Goal: Navigation & Orientation: Find specific page/section

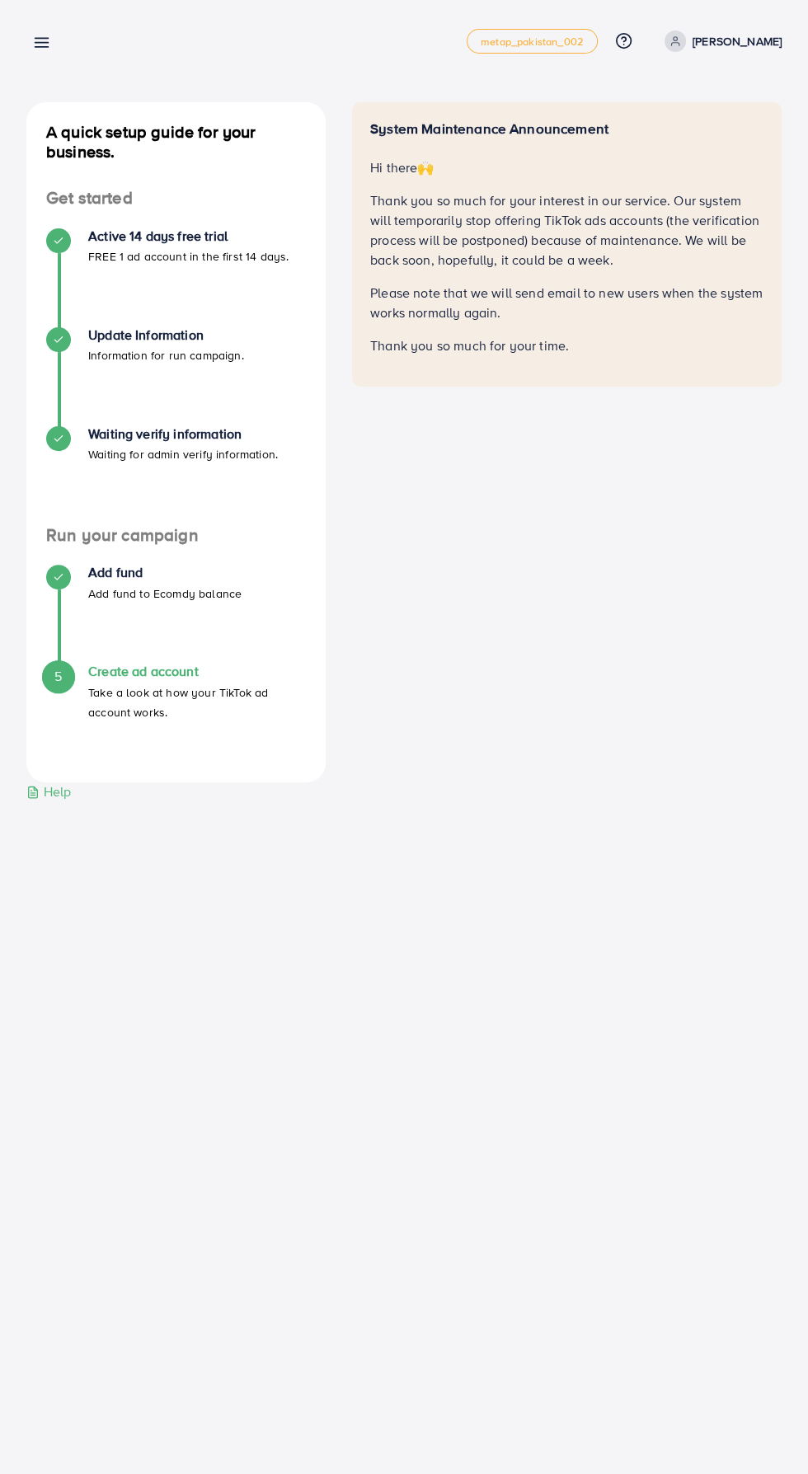
click at [41, 47] on line at bounding box center [41, 47] width 13 height 0
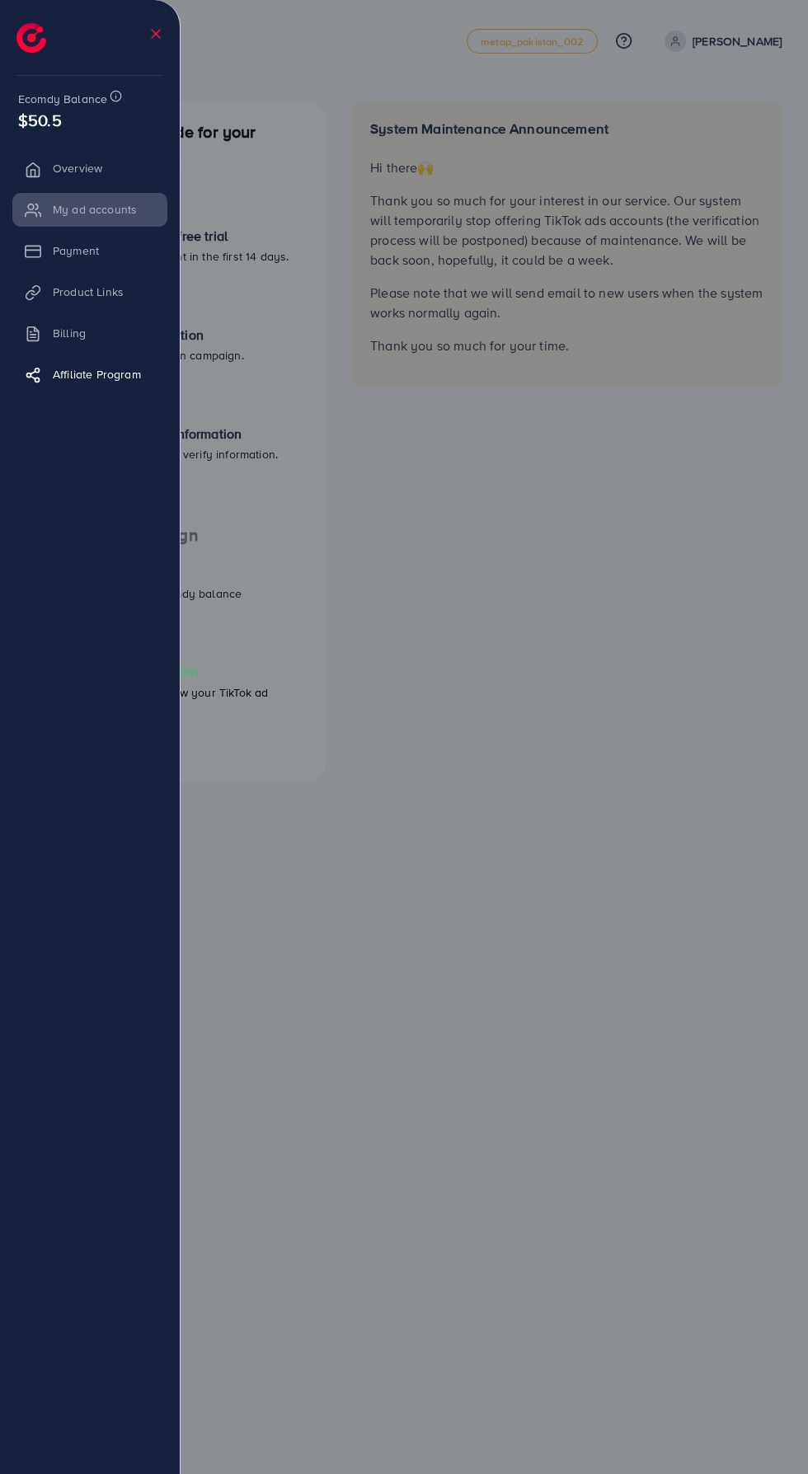
click at [23, 36] on img at bounding box center [31, 38] width 30 height 30
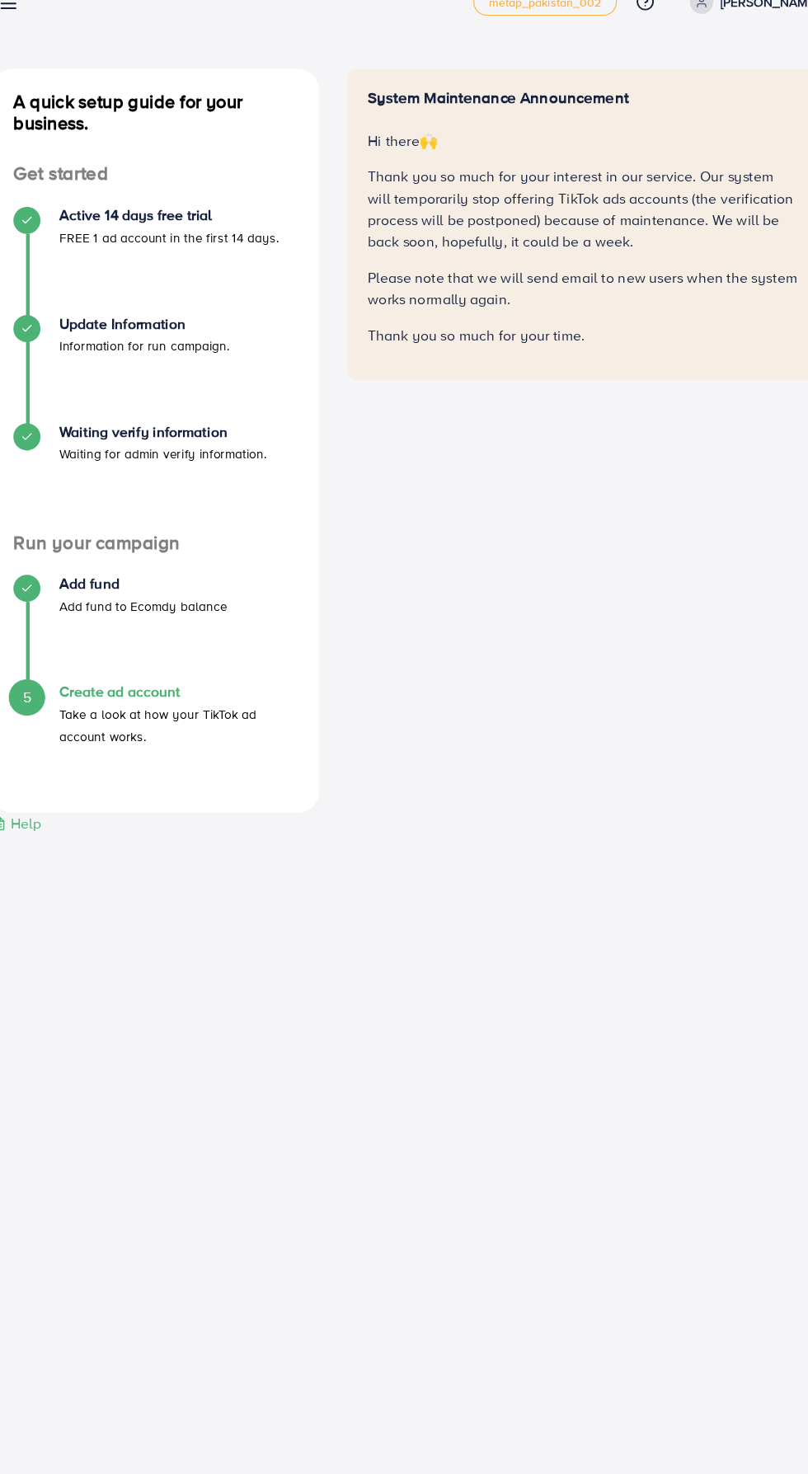
click at [41, 47] on line at bounding box center [41, 47] width 13 height 0
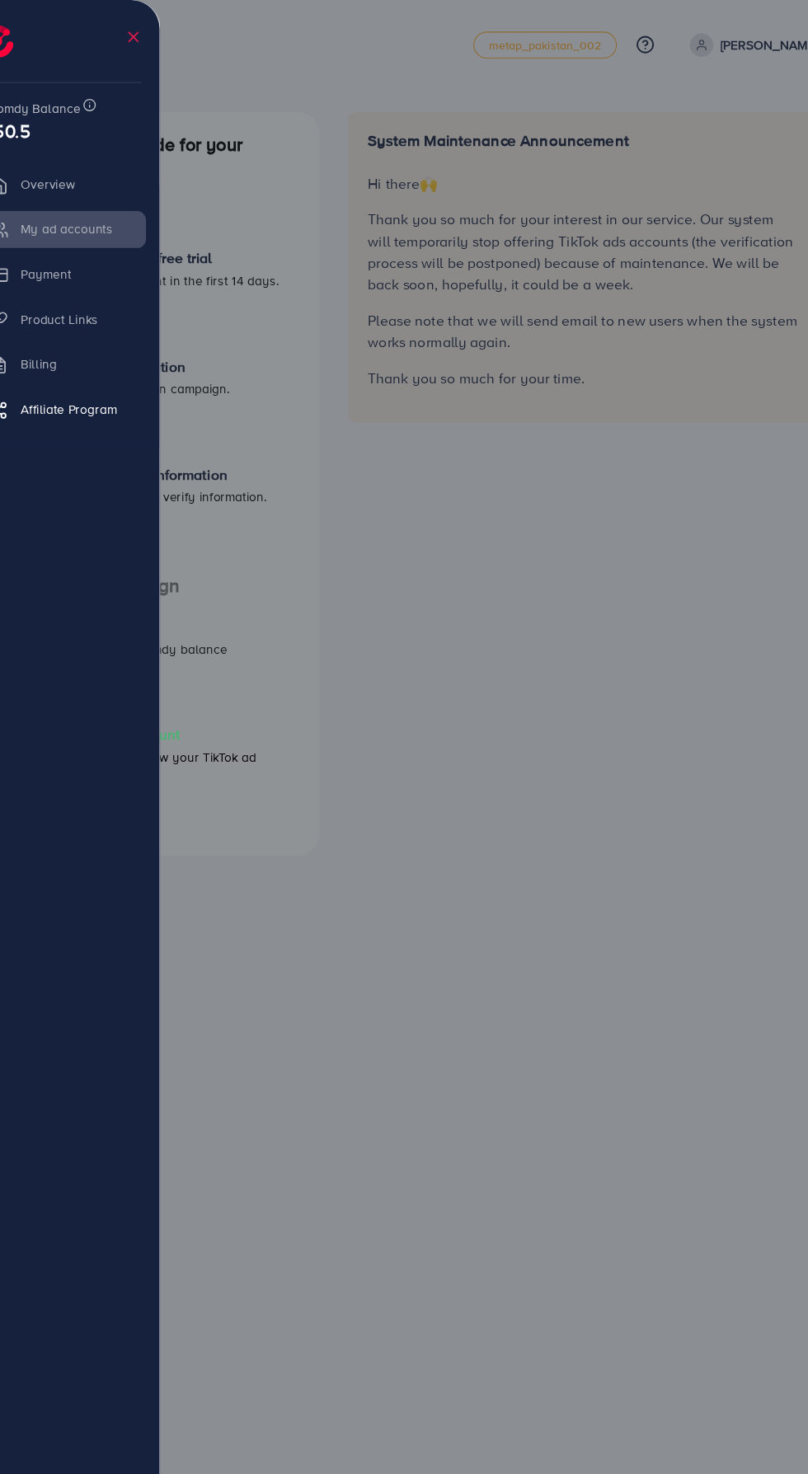
click at [104, 248] on li "Payment" at bounding box center [90, 250] width 180 height 33
click at [118, 209] on li "My ad accounts" at bounding box center [90, 209] width 180 height 33
click at [133, 270] on ul "Overview My ad accounts Payment Product Links Billing Affiliate Program" at bounding box center [90, 276] width 180 height 263
click at [155, 34] on line at bounding box center [156, 34] width 8 height 8
